Goal: Navigation & Orientation: Find specific page/section

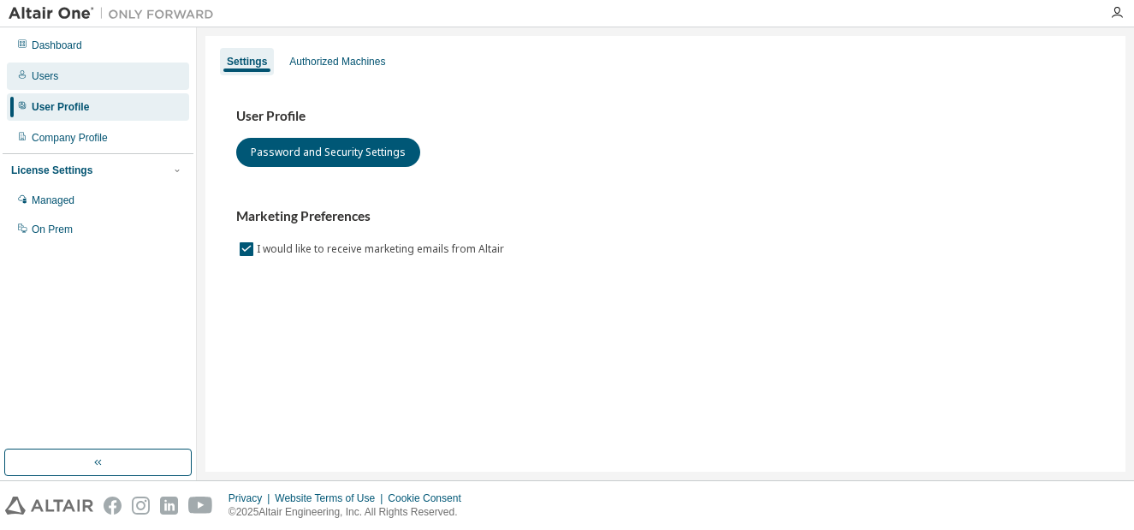
click at [51, 81] on div "Users" at bounding box center [45, 76] width 27 height 14
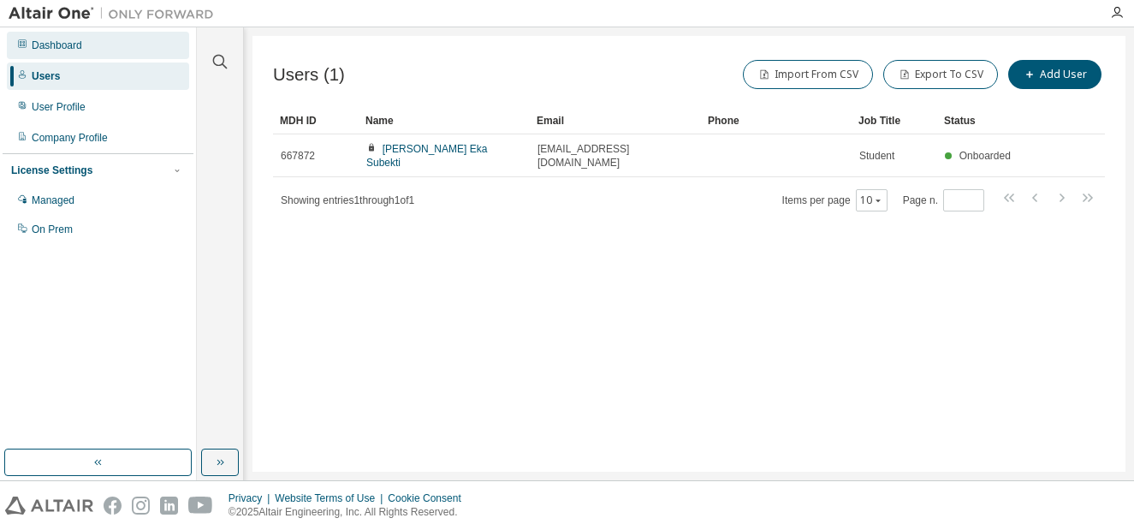
click at [31, 45] on div "Dashboard" at bounding box center [98, 45] width 182 height 27
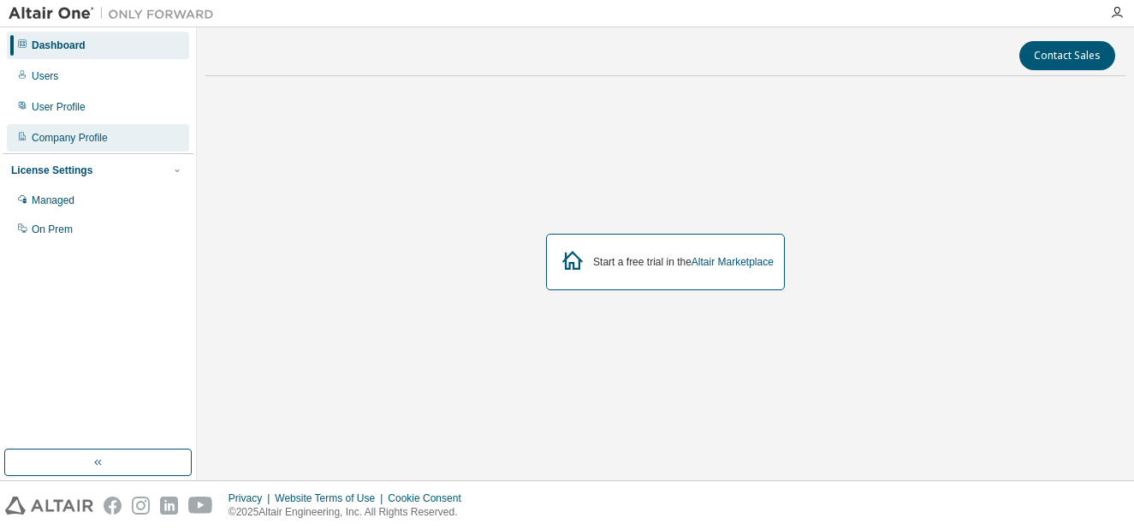
click at [94, 134] on div "Company Profile" at bounding box center [70, 138] width 76 height 14
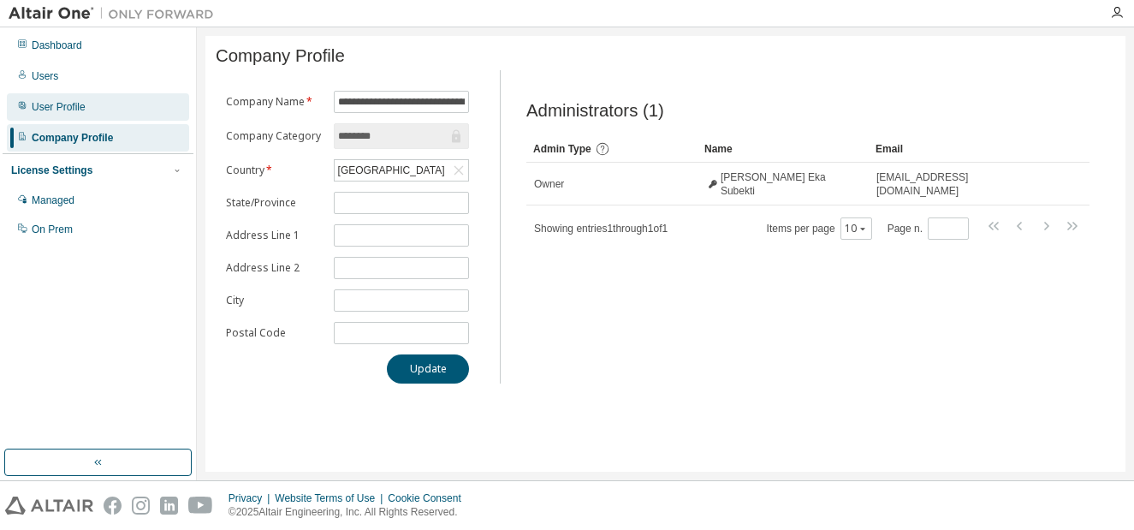
click at [93, 117] on div "User Profile" at bounding box center [98, 106] width 182 height 27
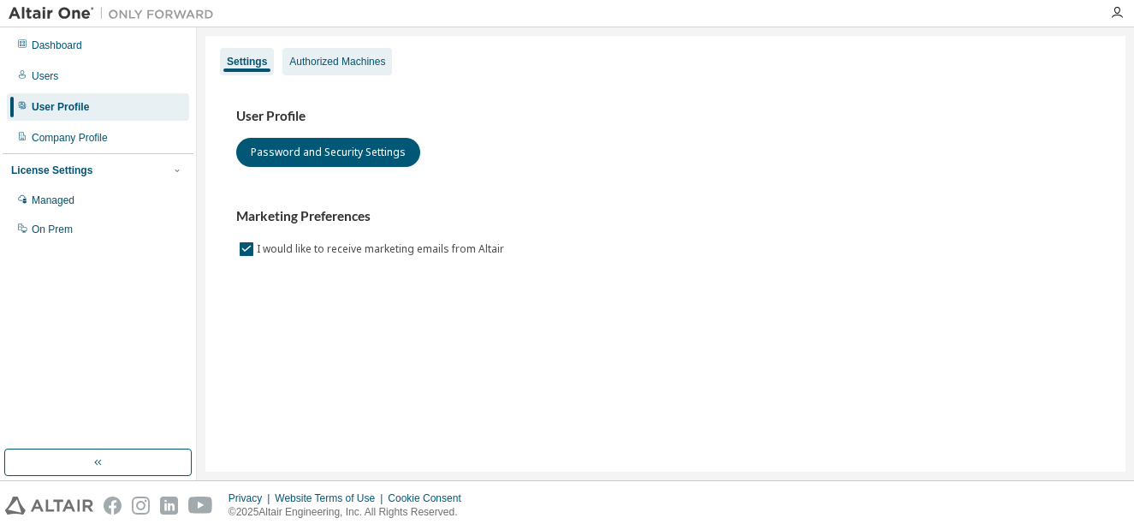
click at [336, 62] on div "Authorized Machines" at bounding box center [337, 62] width 96 height 14
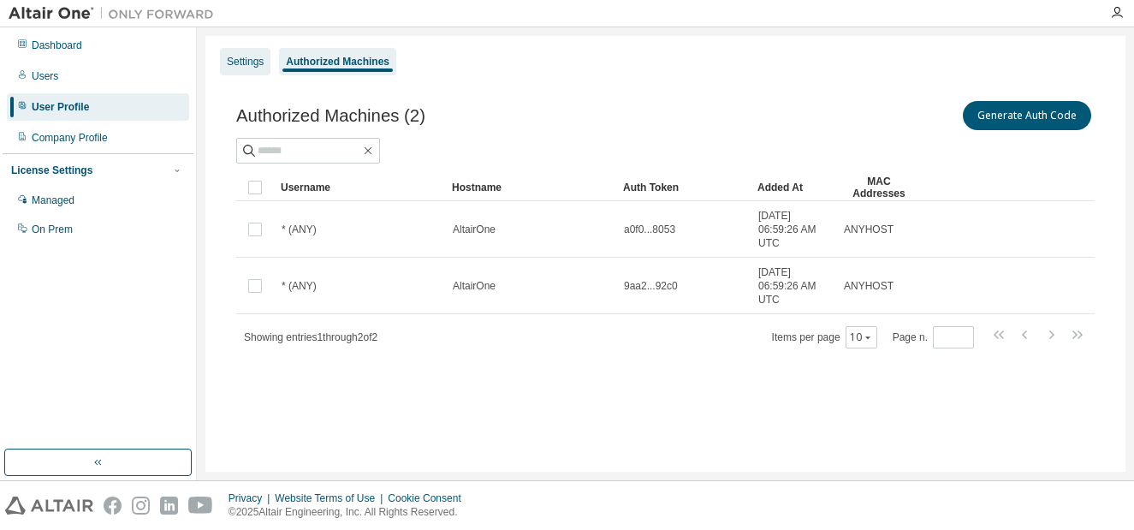
click at [250, 65] on div "Settings" at bounding box center [245, 62] width 37 height 14
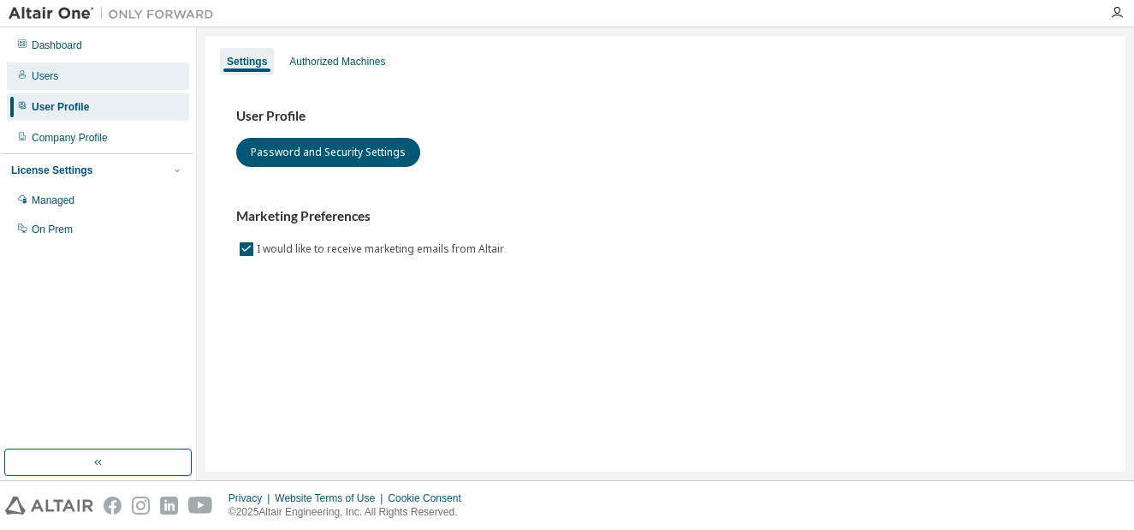
click at [141, 80] on div "Users" at bounding box center [98, 75] width 182 height 27
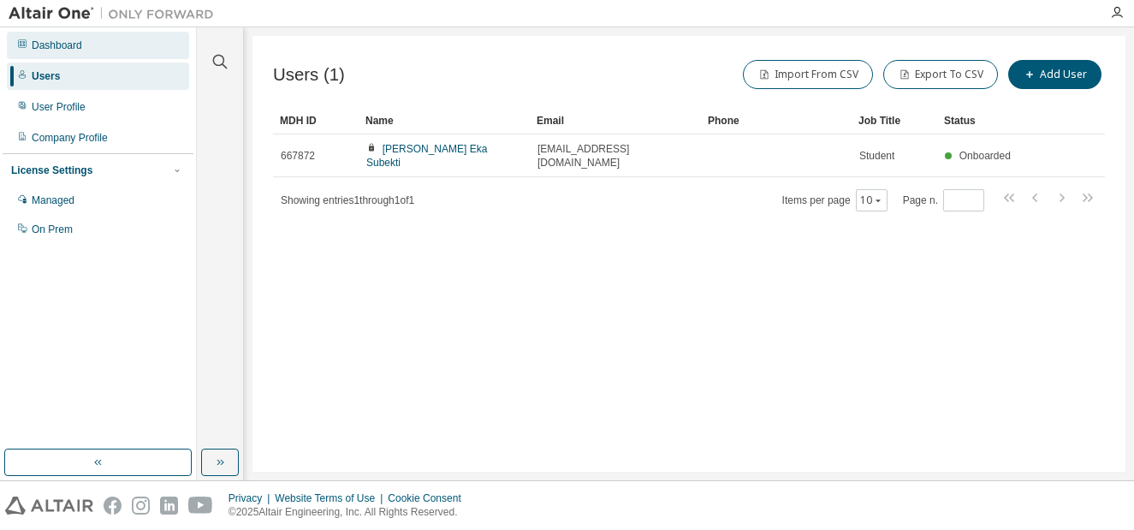
click at [102, 53] on div "Dashboard" at bounding box center [98, 45] width 182 height 27
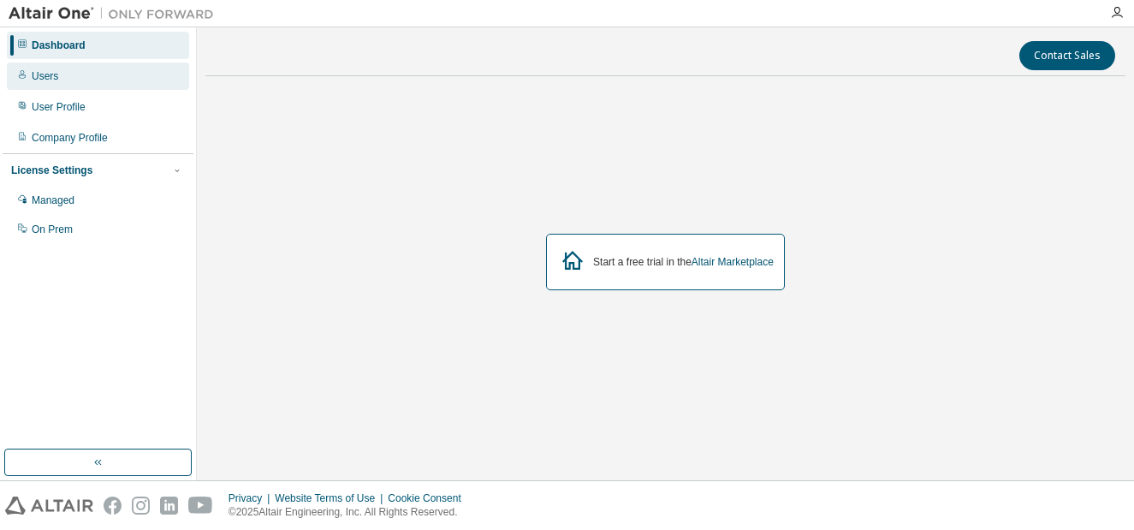
click at [67, 75] on div "Users" at bounding box center [98, 75] width 182 height 27
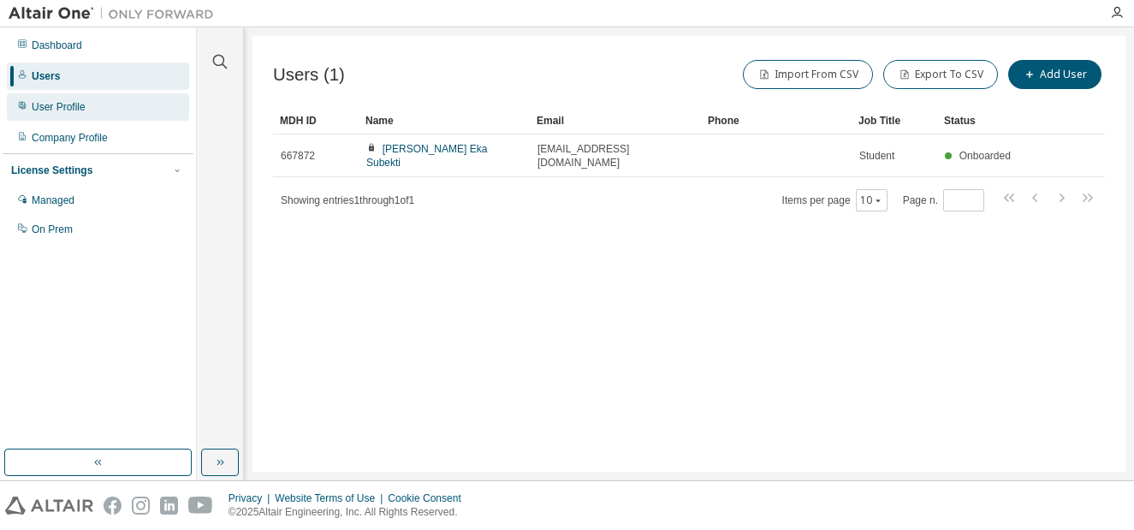
click at [106, 107] on div "User Profile" at bounding box center [98, 106] width 182 height 27
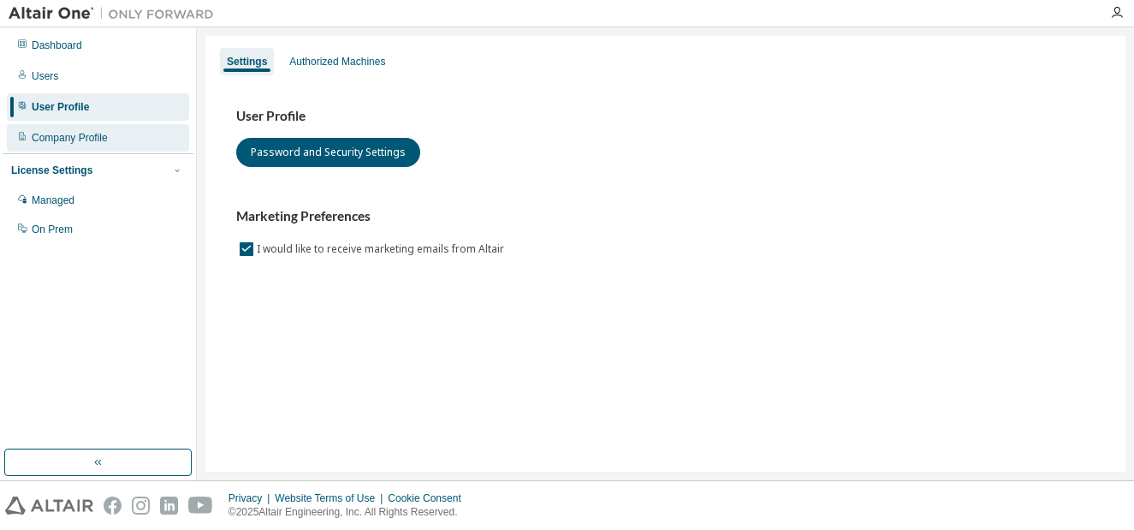
click at [101, 128] on div "Company Profile" at bounding box center [98, 137] width 182 height 27
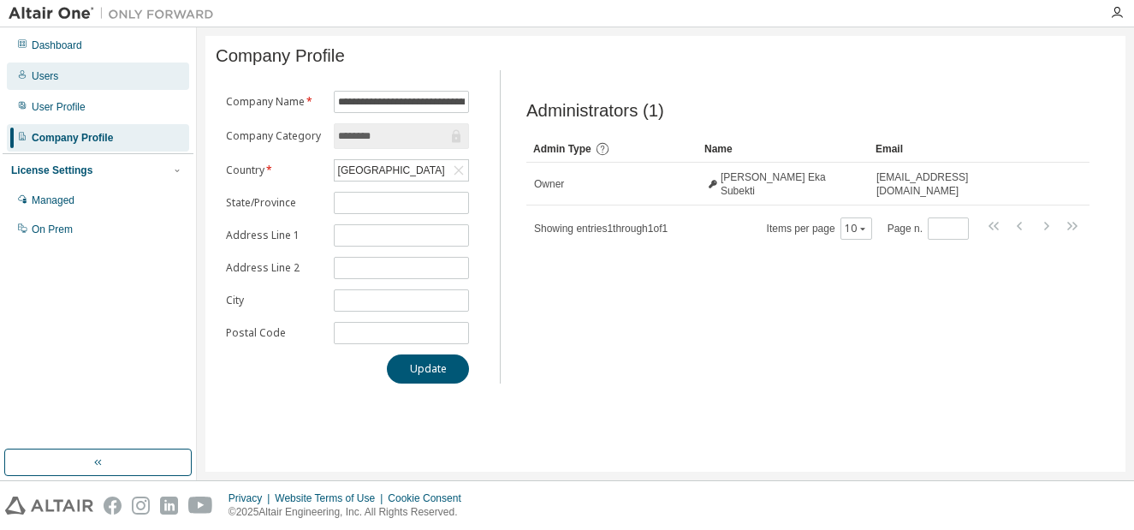
click at [99, 84] on div "Users" at bounding box center [98, 75] width 182 height 27
